Goal: Transaction & Acquisition: Purchase product/service

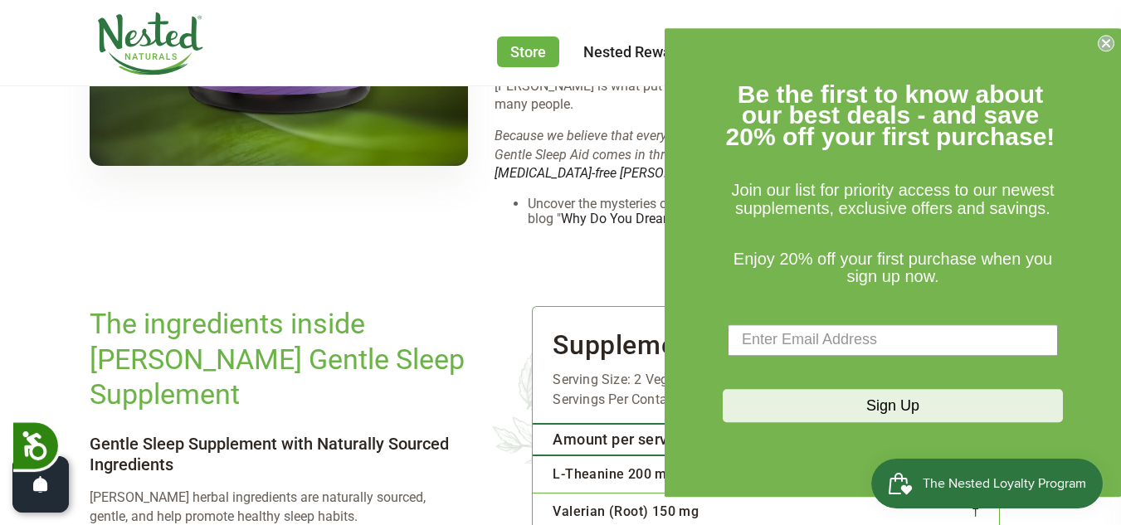
click at [1107, 41] on circle "Close dialog" at bounding box center [1106, 43] width 16 height 16
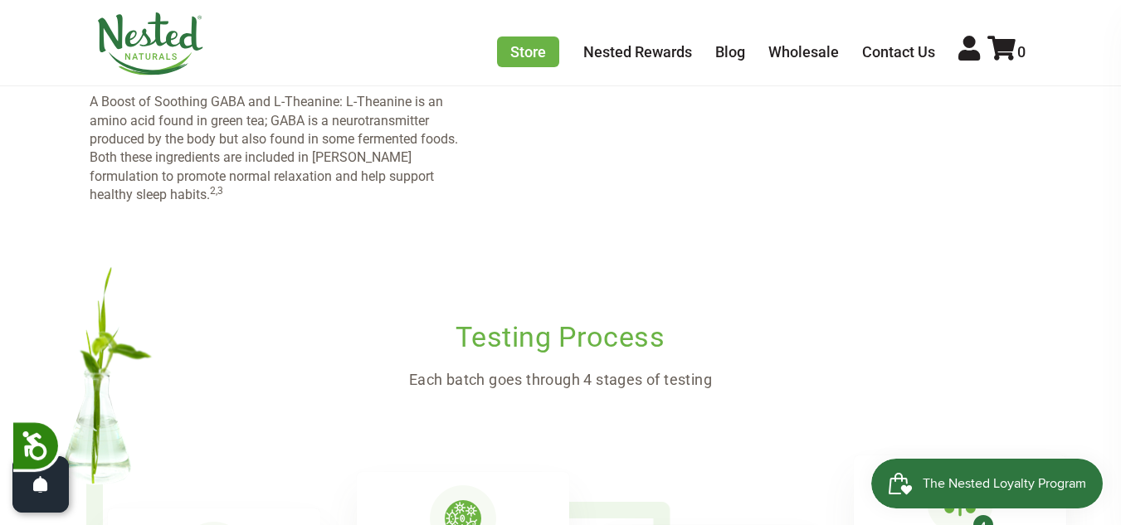
scroll to position [3318, 0]
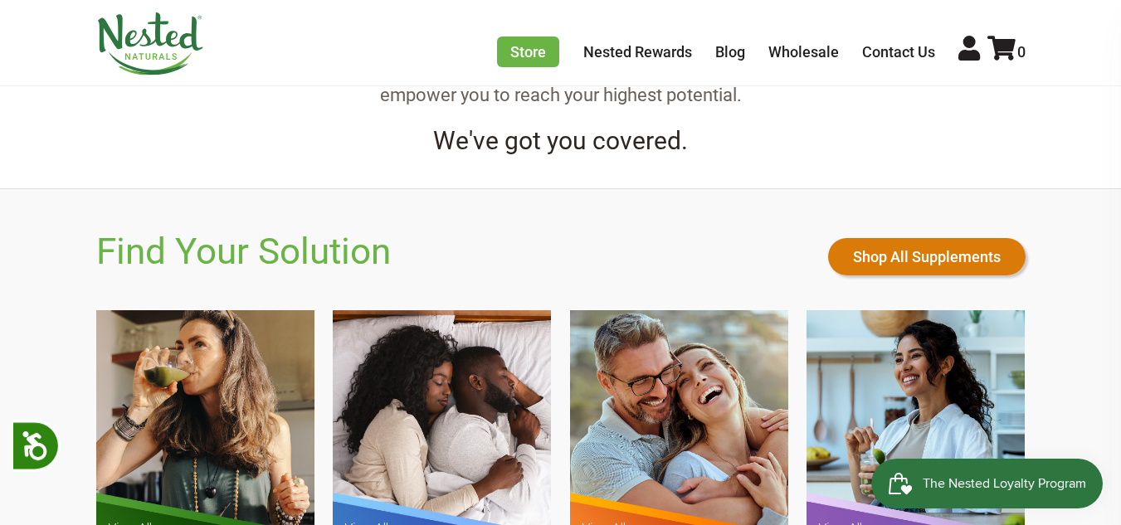
click at [890, 256] on link "Shop All Supplements" at bounding box center [926, 256] width 197 height 37
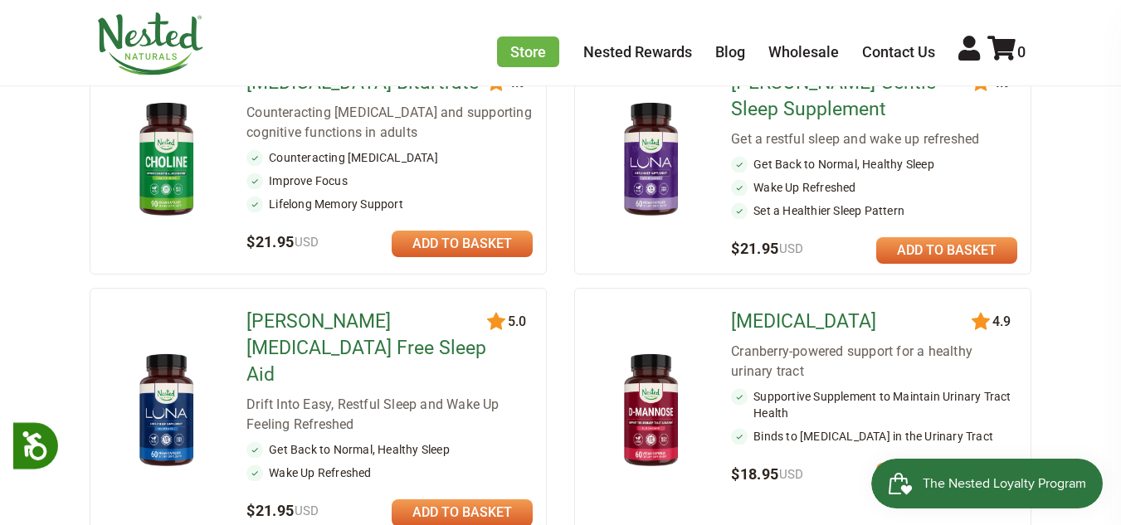
scroll to position [664, 0]
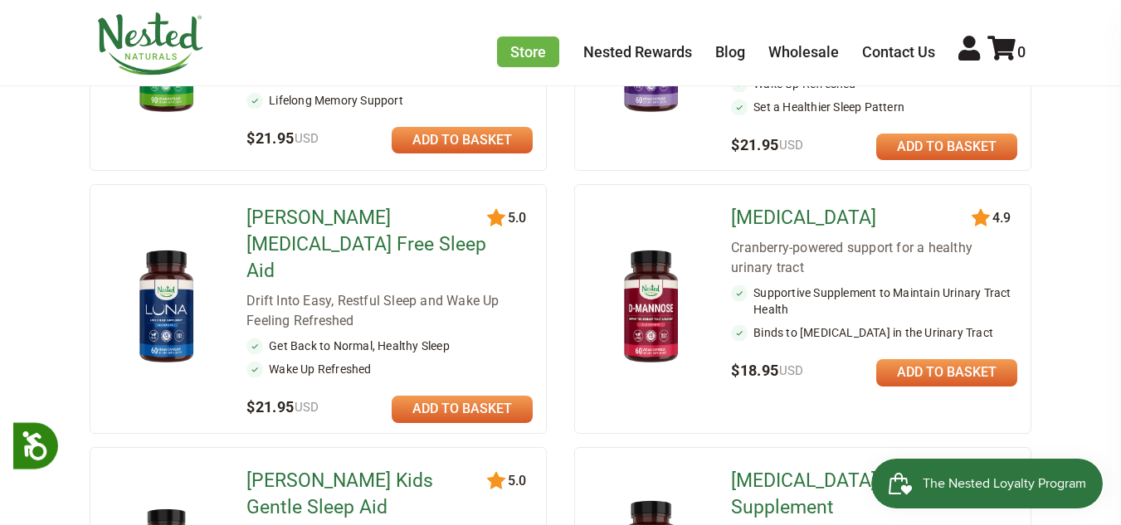
click at [412, 241] on link "[PERSON_NAME] [MEDICAL_DATA] Free Sleep Aid" at bounding box center [367, 245] width 243 height 80
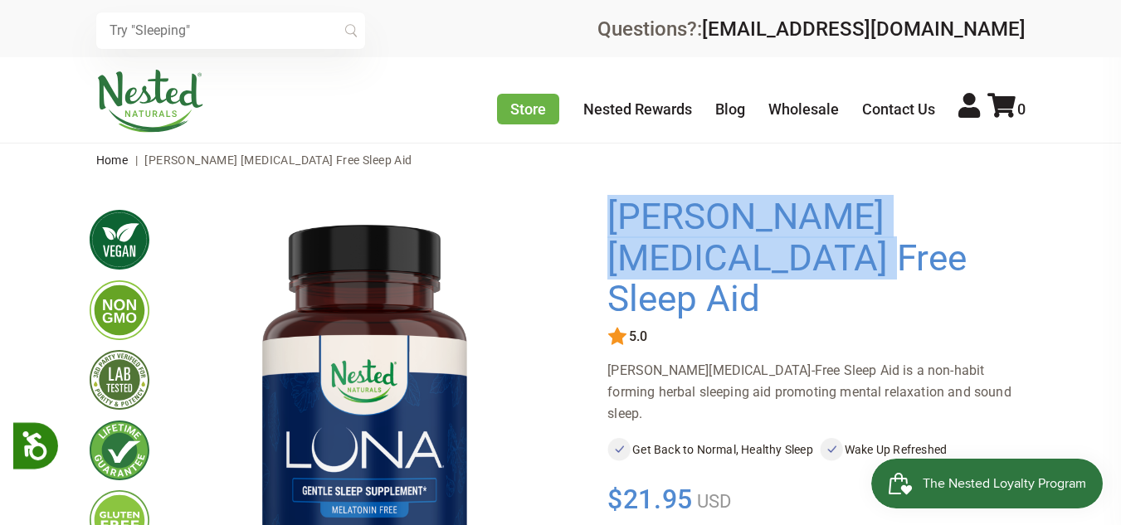
drag, startPoint x: 763, startPoint y: 284, endPoint x: 595, endPoint y: 241, distance: 173.6
click at [595, 241] on div "× Previous" at bounding box center [561, 511] width 942 height 643
copy div "[PERSON_NAME] [MEDICAL_DATA] Free Sleep Aid"
